Goal: Task Accomplishment & Management: Complete application form

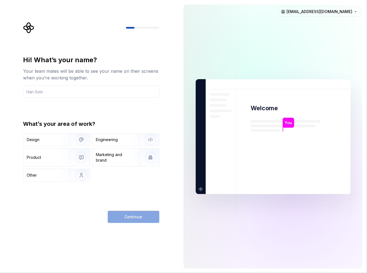
click at [83, 121] on div "What’s your area of work?" at bounding box center [91, 124] width 136 height 8
click at [101, 118] on div "Hi! What’s your name? Your team mates will be able to see your name on their sc…" at bounding box center [91, 118] width 136 height 126
click at [108, 139] on div "Engineering" at bounding box center [107, 140] width 22 height 6
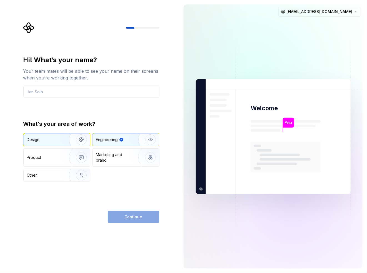
click at [59, 140] on div "Design" at bounding box center [44, 140] width 35 height 6
click at [109, 137] on div "Engineering" at bounding box center [107, 140] width 22 height 6
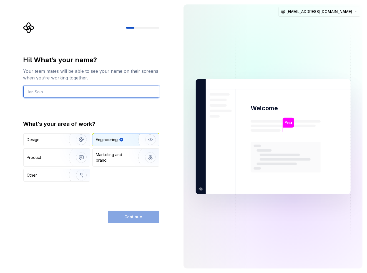
click at [64, 91] on input "text" at bounding box center [91, 91] width 136 height 12
type input "hammad"
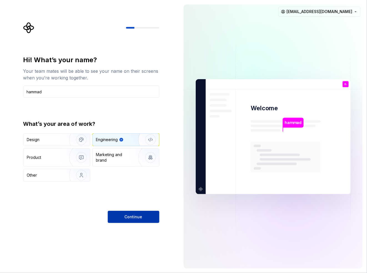
click at [134, 217] on span "Continue" at bounding box center [134, 217] width 18 height 6
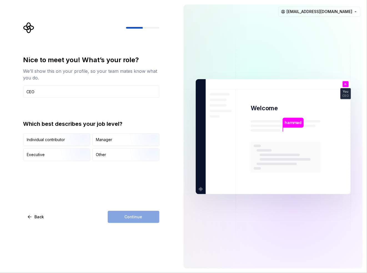
type input "CEO"
drag, startPoint x: 131, startPoint y: 213, endPoint x: 123, endPoint y: 175, distance: 39.6
click at [127, 187] on div "Nice to meet you! What’s your role? We’ll show this on your profile, so your te…" at bounding box center [91, 138] width 136 height 167
click at [72, 155] on img "button" at bounding box center [77, 161] width 36 height 37
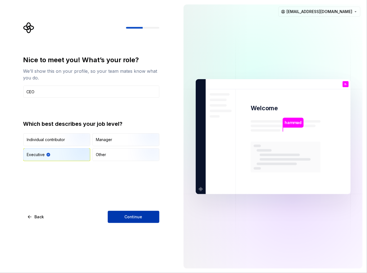
click at [128, 211] on button "Continue" at bounding box center [134, 217] width 52 height 12
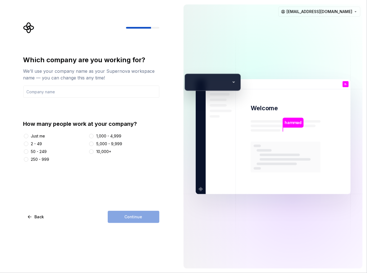
click at [74, 74] on div "We’ll use your company name as your Supernova workspace name — you can change t…" at bounding box center [91, 74] width 136 height 13
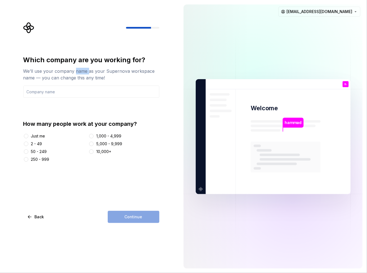
click at [74, 74] on div "We’ll use your company name as your Supernova workspace name — you can change t…" at bounding box center [91, 74] width 136 height 13
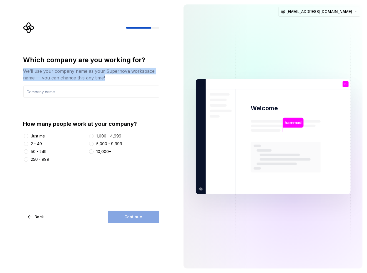
click at [74, 74] on div "We’ll use your company name as your Supernova workspace name — you can change t…" at bounding box center [91, 74] width 136 height 13
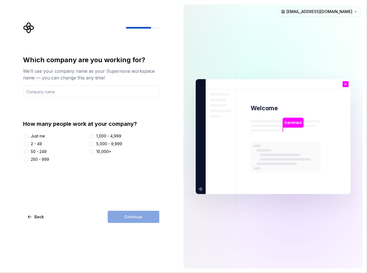
click at [75, 61] on div "Which company are you working for?" at bounding box center [91, 59] width 136 height 9
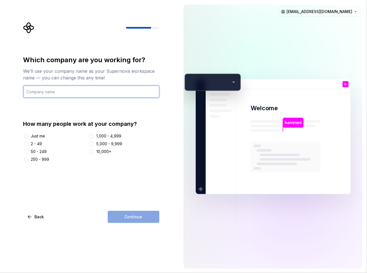
click at [69, 90] on input "text" at bounding box center [91, 91] width 136 height 12
type input "Carbonteq"
click at [102, 108] on div "Which company are you working for? We’ll use your company name as your Supernov…" at bounding box center [91, 108] width 136 height 107
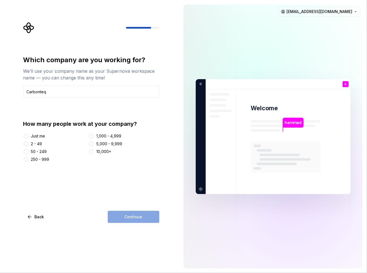
click at [38, 142] on div "2 - 49" at bounding box center [36, 144] width 11 height 6
click at [28, 142] on button "2 - 49" at bounding box center [26, 144] width 4 height 4
click at [135, 214] on span "Continue" at bounding box center [134, 217] width 18 height 6
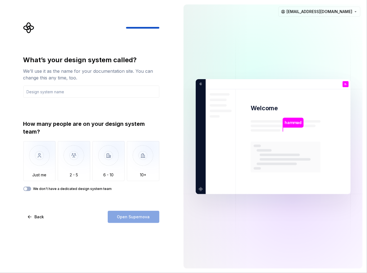
click at [54, 124] on div "How many people are on your design system team?" at bounding box center [91, 128] width 136 height 16
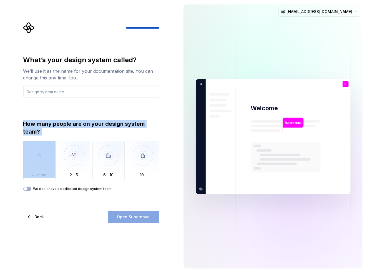
click at [54, 124] on div "How many people are on your design system team?" at bounding box center [91, 128] width 136 height 16
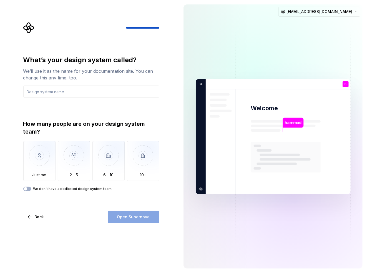
click at [54, 105] on div "What’s your design system called? We’ll use it as the name for your documentati…" at bounding box center [91, 122] width 136 height 135
click at [67, 168] on img "button" at bounding box center [74, 159] width 32 height 37
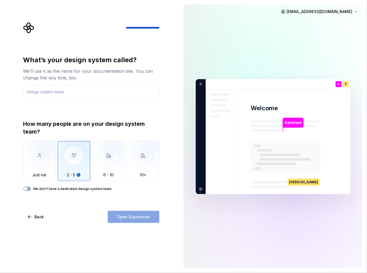
click at [93, 211] on div "Back Open Supernova" at bounding box center [91, 217] width 136 height 12
click at [67, 93] on input "text" at bounding box center [91, 91] width 136 height 12
click at [64, 57] on div "What’s your design system called?" at bounding box center [91, 59] width 136 height 9
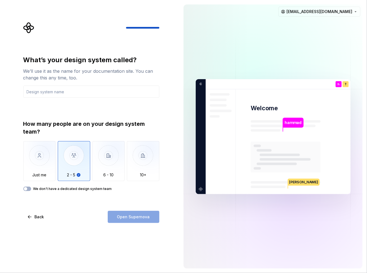
click at [63, 70] on div "We’ll use it as the name for your documentation site. You can change this any t…" at bounding box center [91, 74] width 136 height 13
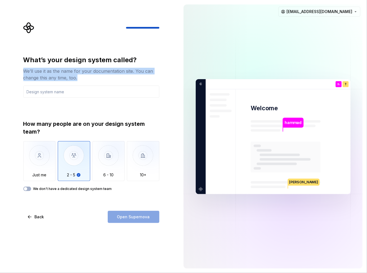
click at [63, 70] on div "We’ll use it as the name for your documentation site. You can change this any t…" at bounding box center [91, 74] width 136 height 13
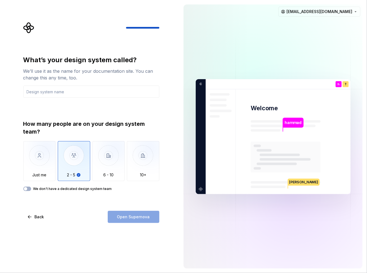
click at [63, 61] on div "What’s your design system called?" at bounding box center [91, 59] width 136 height 9
click at [60, 74] on div "We’ll use it as the name for your documentation site. You can change this any t…" at bounding box center [91, 74] width 136 height 13
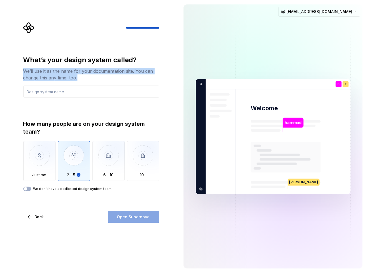
click at [60, 74] on div "We’ll use it as the name for your documentation site. You can change this any t…" at bounding box center [91, 74] width 136 height 13
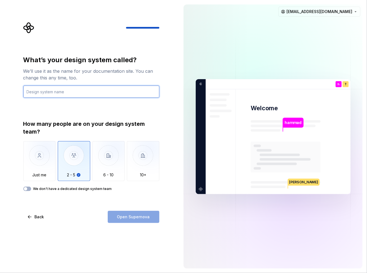
click at [64, 93] on input "text" at bounding box center [91, 91] width 136 height 12
type input "Pallas"
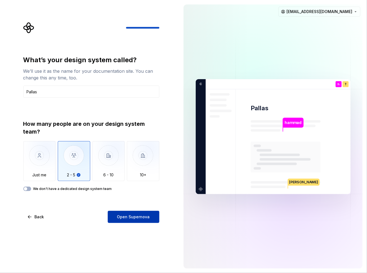
click at [133, 217] on span "Open Supernova" at bounding box center [133, 217] width 33 height 6
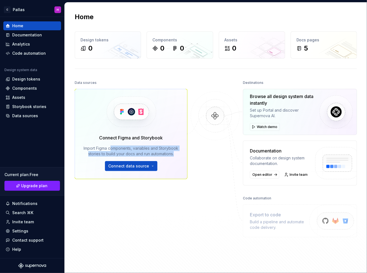
drag, startPoint x: 110, startPoint y: 148, endPoint x: 173, endPoint y: 153, distance: 63.7
click at [173, 153] on div "Import Figma components, variables and Storybook stories to build your docs and…" at bounding box center [131, 150] width 97 height 11
click at [128, 145] on div "Connect Figma and Storybook Import Figma components, variables and Storybook st…" at bounding box center [131, 152] width 97 height 37
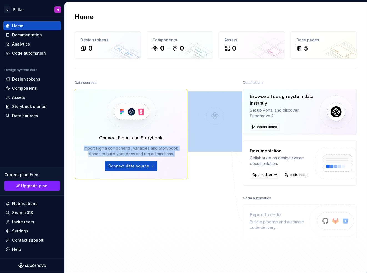
click at [128, 145] on div "Connect Figma and Storybook Import Figma components, variables and Storybook st…" at bounding box center [131, 152] width 97 height 37
click at [147, 147] on div "Import Figma components, variables and Storybook stories to build your docs and…" at bounding box center [131, 150] width 97 height 11
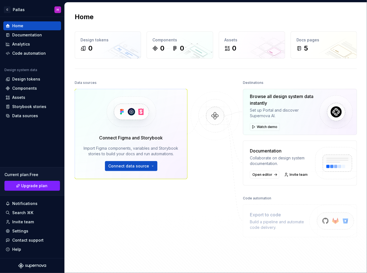
click at [191, 122] on img at bounding box center [215, 121] width 54 height 60
click at [161, 150] on div "Import Figma components, variables and Storybook stories to build your docs and…" at bounding box center [131, 150] width 97 height 11
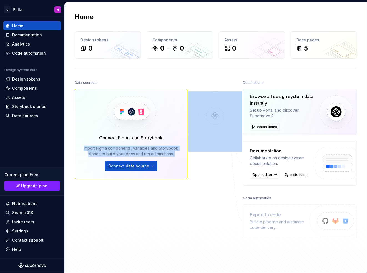
click at [161, 150] on div "Import Figma components, variables and Storybook stories to build your docs and…" at bounding box center [131, 150] width 97 height 11
click at [148, 150] on div "Import Figma components, variables and Storybook stories to build your docs and…" at bounding box center [131, 150] width 97 height 11
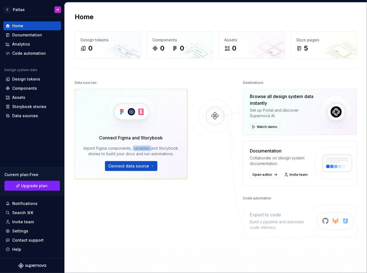
click at [148, 150] on div "Import Figma components, variables and Storybook stories to build your docs and…" at bounding box center [131, 150] width 97 height 11
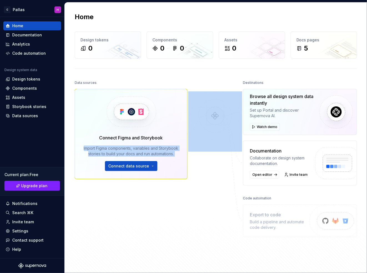
click at [148, 150] on div "Import Figma components, variables and Storybook stories to build your docs and…" at bounding box center [131, 150] width 97 height 11
click at [136, 150] on div "Import Figma components, variables and Storybook stories to build your docs and…" at bounding box center [131, 150] width 97 height 11
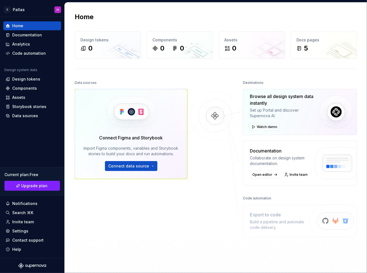
click at [273, 160] on div "Collaborate on design system documentation." at bounding box center [280, 160] width 60 height 11
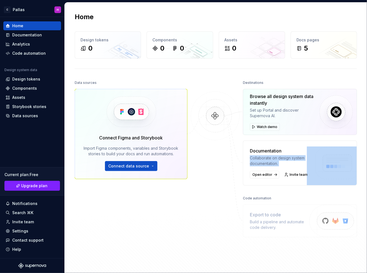
click at [273, 160] on div "Collaborate on design system documentation." at bounding box center [280, 160] width 60 height 11
click at [266, 160] on div "Collaborate on design system documentation." at bounding box center [280, 160] width 60 height 11
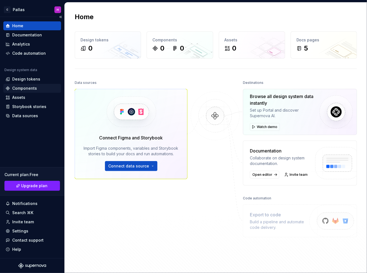
click at [23, 87] on div "Components" at bounding box center [24, 88] width 25 height 6
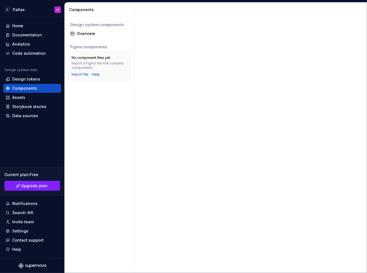
click at [100, 59] on div "No component files yet" at bounding box center [91, 57] width 39 height 4
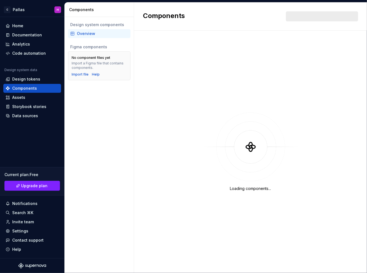
click at [97, 63] on div "Import a Figma file that contains components." at bounding box center [99, 65] width 55 height 9
click at [108, 65] on div "Import a Figma file that contains components." at bounding box center [99, 65] width 55 height 9
click at [25, 52] on div "Code automation" at bounding box center [29, 54] width 34 height 6
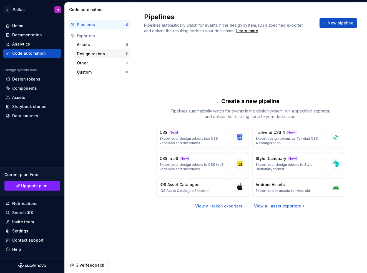
click at [98, 53] on div "Design tokens" at bounding box center [101, 54] width 49 height 6
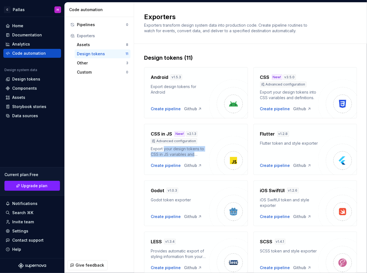
drag, startPoint x: 164, startPoint y: 148, endPoint x: 201, endPoint y: 154, distance: 37.1
click at [201, 154] on div "Export your design tokens to CSS in JS variables and definitions." at bounding box center [180, 151] width 58 height 11
click at [175, 152] on div "Export your design tokens to CSS in JS variables and definitions." at bounding box center [180, 151] width 58 height 11
click at [23, 80] on div "Design tokens" at bounding box center [26, 79] width 28 height 6
